Goal: Transaction & Acquisition: Purchase product/service

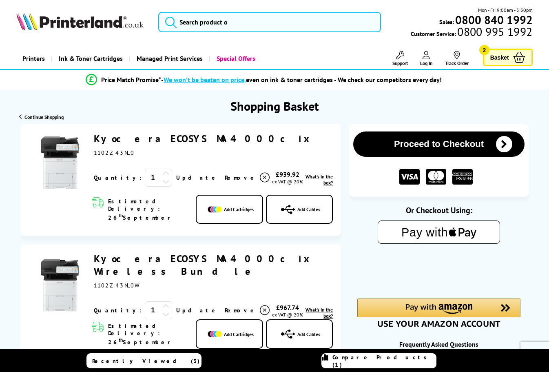
click at [496, 57] on span "Basket" at bounding box center [499, 57] width 19 height 11
click at [493, 57] on span "Basket" at bounding box center [499, 57] width 19 height 11
